Goal: Answer question/provide support

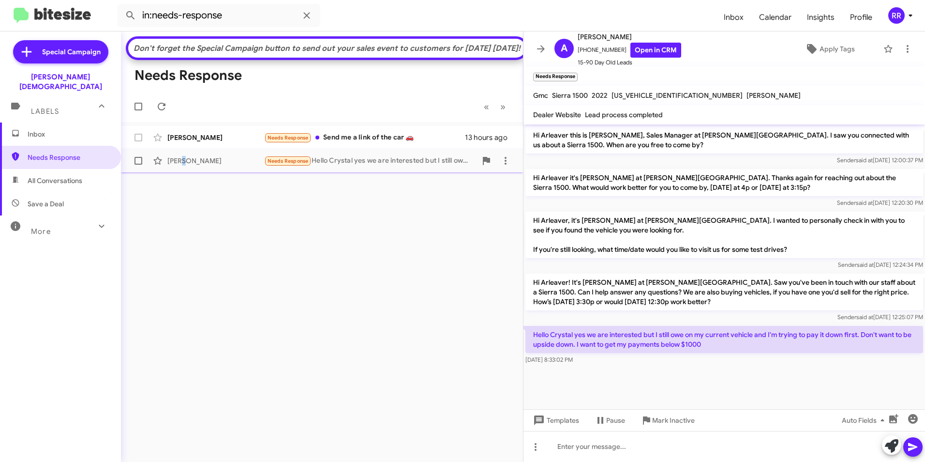
click at [182, 166] on div "[PERSON_NAME]" at bounding box center [215, 161] width 97 height 10
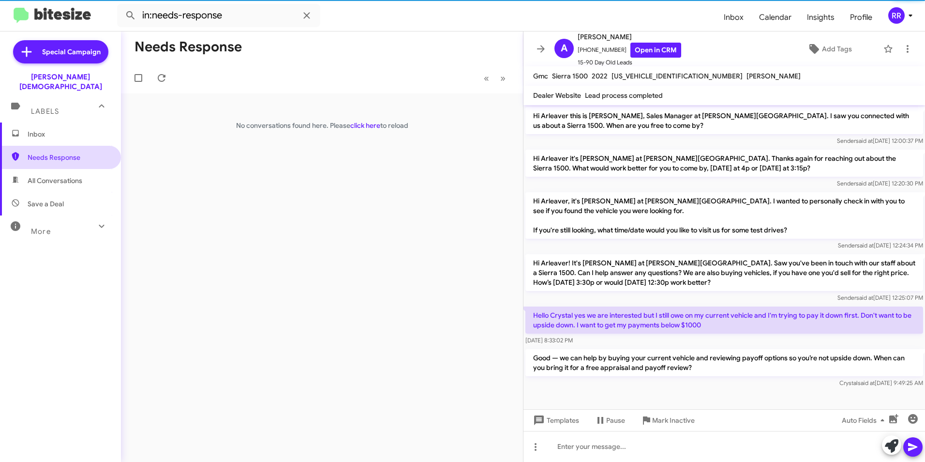
click at [64, 152] on span "Needs Response" at bounding box center [69, 157] width 82 height 10
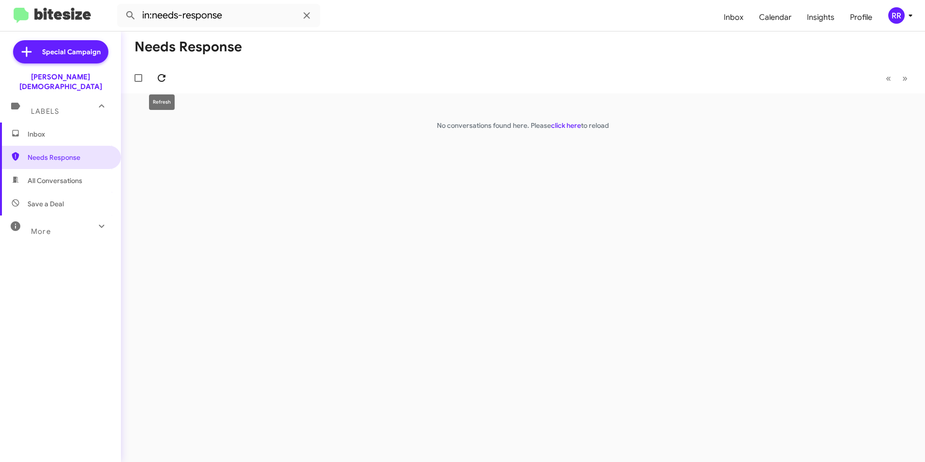
click at [166, 75] on icon at bounding box center [162, 78] width 12 height 12
